Goal: Find specific page/section: Find specific page/section

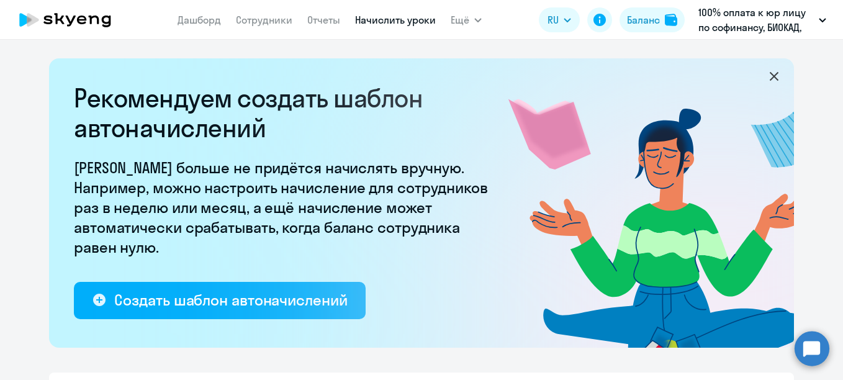
select select "10"
click at [270, 21] on link "Сотрудники" at bounding box center [264, 20] width 56 height 12
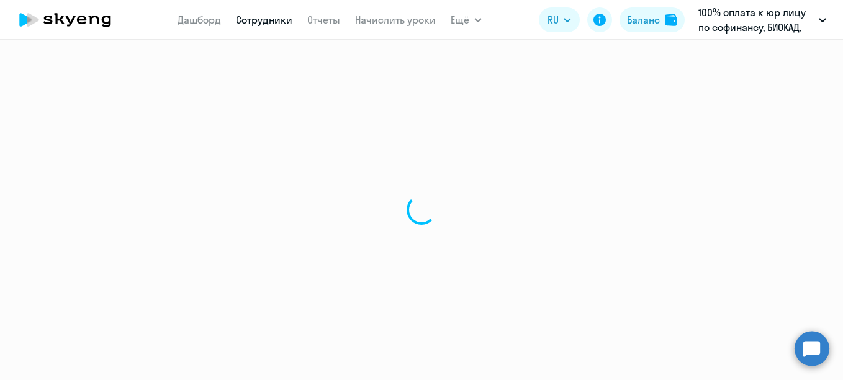
select select "30"
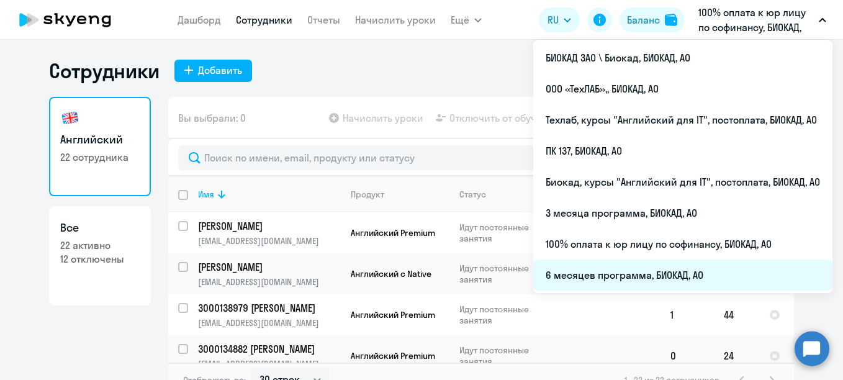
click at [592, 267] on li "6 месяцев программа, БИОКАД, АО" at bounding box center [682, 274] width 299 height 31
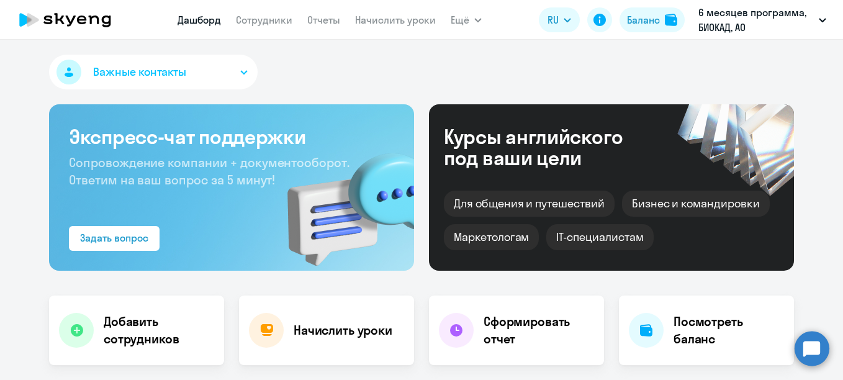
click at [292, 19] on nav "[PERSON_NAME] Отчеты Начислить уроки" at bounding box center [306, 19] width 258 height 25
click at [287, 19] on link "Сотрудники" at bounding box center [264, 20] width 56 height 12
select select "30"
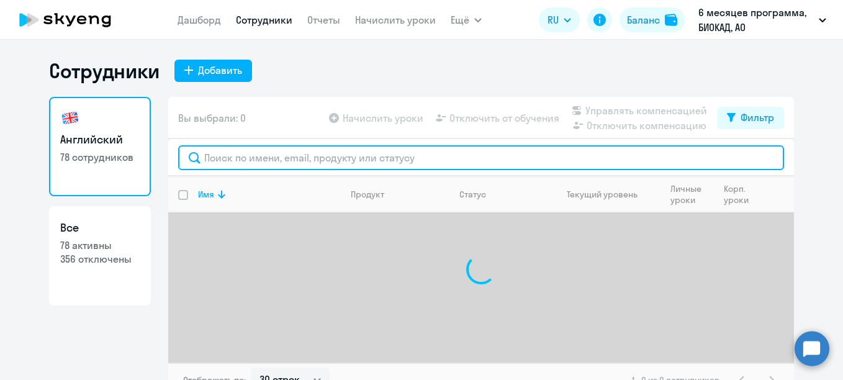
click at [299, 166] on input "text" at bounding box center [481, 157] width 606 height 25
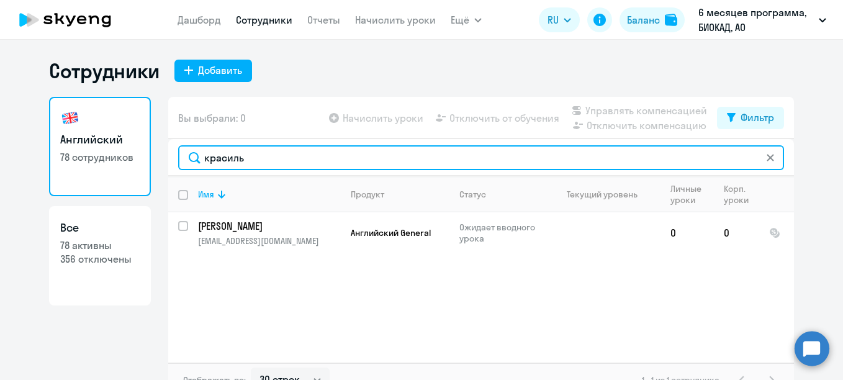
type input "красиль"
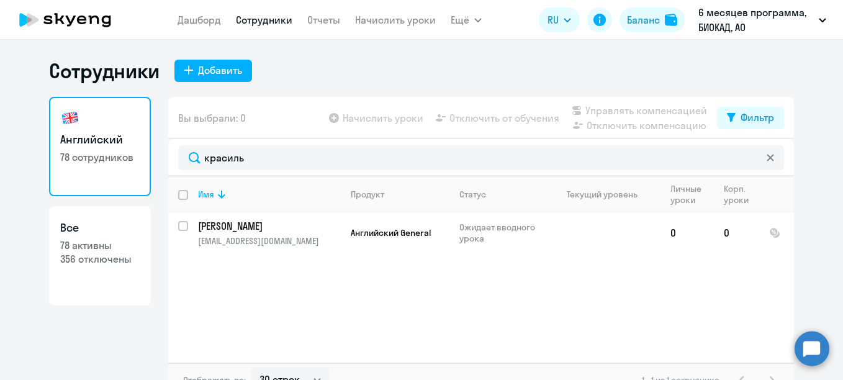
click at [0, 28] on html "[PERSON_NAME] Отчеты Начислить уроки Ещё Дашборд Сотрудники Отчеты Начислить ур…" at bounding box center [421, 190] width 843 height 380
